Goal: Go to known website: Access a specific website the user already knows

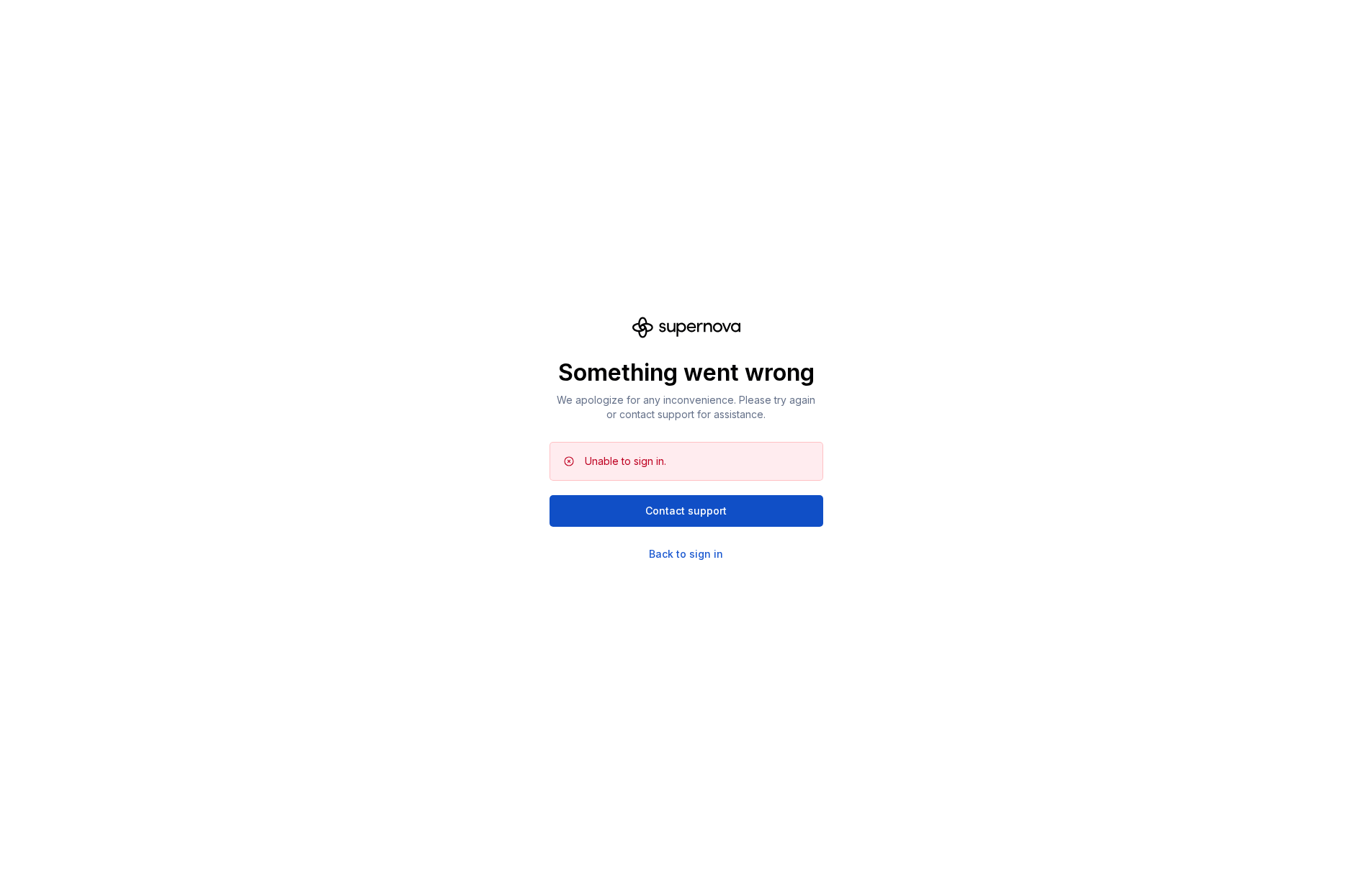
drag, startPoint x: 776, startPoint y: 510, endPoint x: 686, endPoint y: 567, distance: 106.5
click at [732, 600] on div "Something went wrong We apologize for any inconvenience. Please try again or co…" at bounding box center [686, 439] width 1372 height 878
click at [678, 560] on div "Back to sign in" at bounding box center [686, 554] width 74 height 15
